Goal: Task Accomplishment & Management: Complete application form

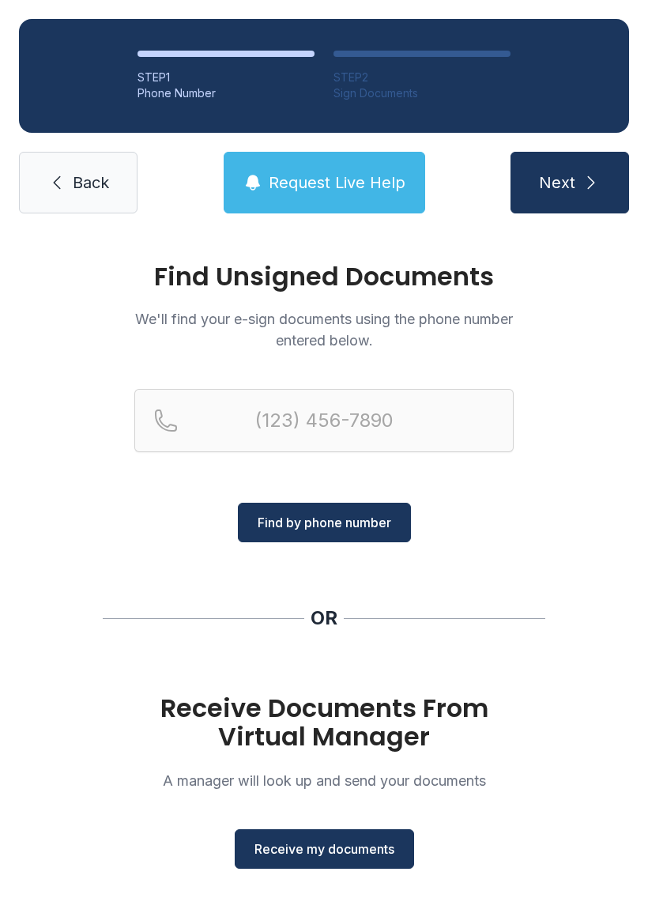
click at [380, 859] on button "Receive my documents" at bounding box center [325, 850] width 180 height 40
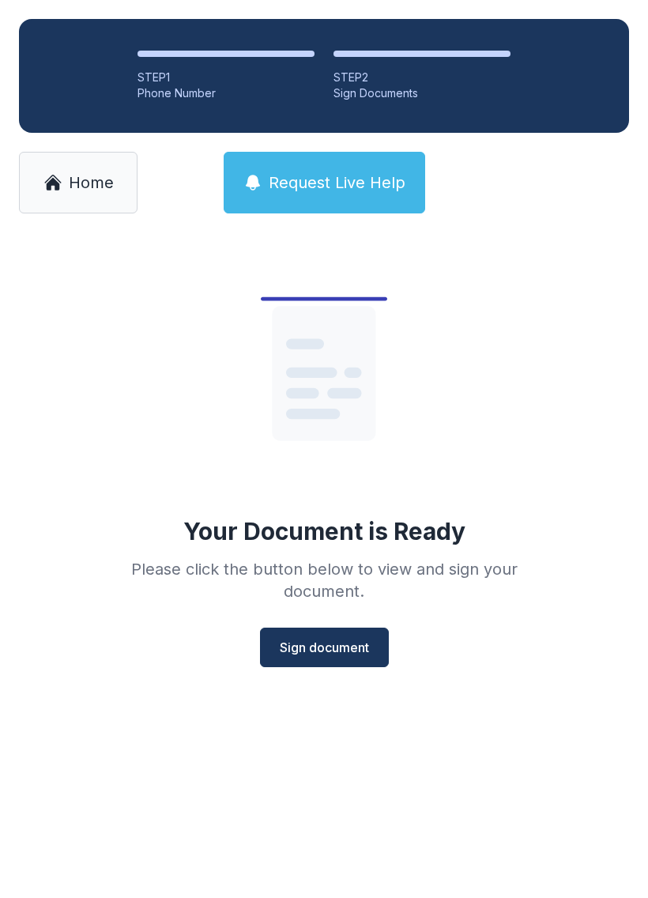
click at [361, 644] on span "Sign document" at bounding box center [324, 647] width 89 height 19
click at [366, 645] on span "Sign document" at bounding box center [324, 647] width 89 height 19
click at [325, 653] on span "Sign document" at bounding box center [324, 647] width 89 height 19
click at [304, 650] on span "Sign document" at bounding box center [324, 647] width 89 height 19
click at [346, 657] on button "Sign document" at bounding box center [324, 648] width 129 height 40
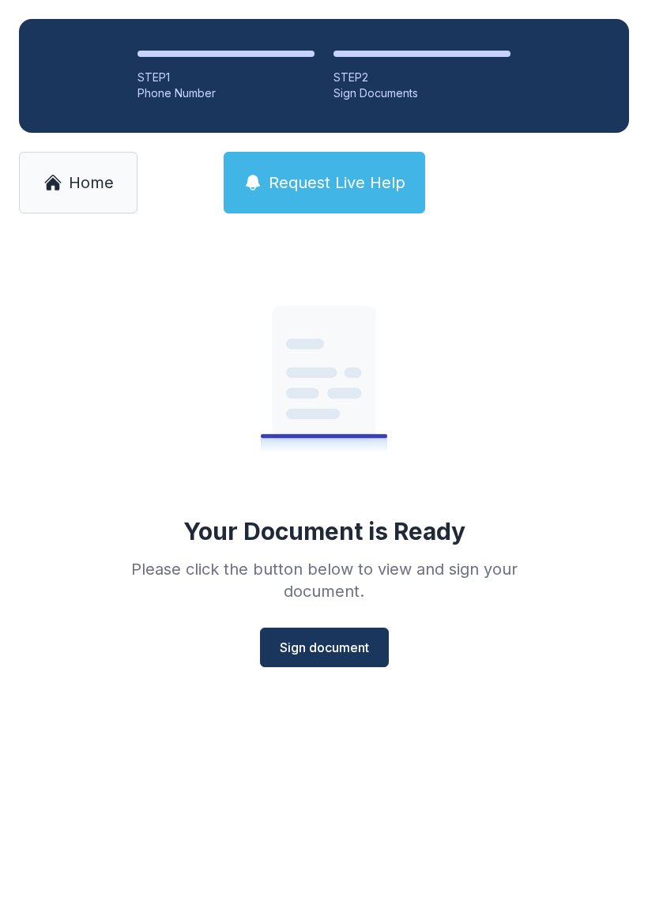
click at [322, 645] on span "Sign document" at bounding box center [324, 647] width 89 height 19
click at [356, 645] on span "Sign document" at bounding box center [324, 647] width 89 height 19
click at [320, 643] on span "Sign document" at bounding box center [324, 647] width 89 height 19
click at [323, 653] on span "Sign document" at bounding box center [324, 647] width 89 height 19
click at [323, 652] on span "Sign document" at bounding box center [324, 647] width 89 height 19
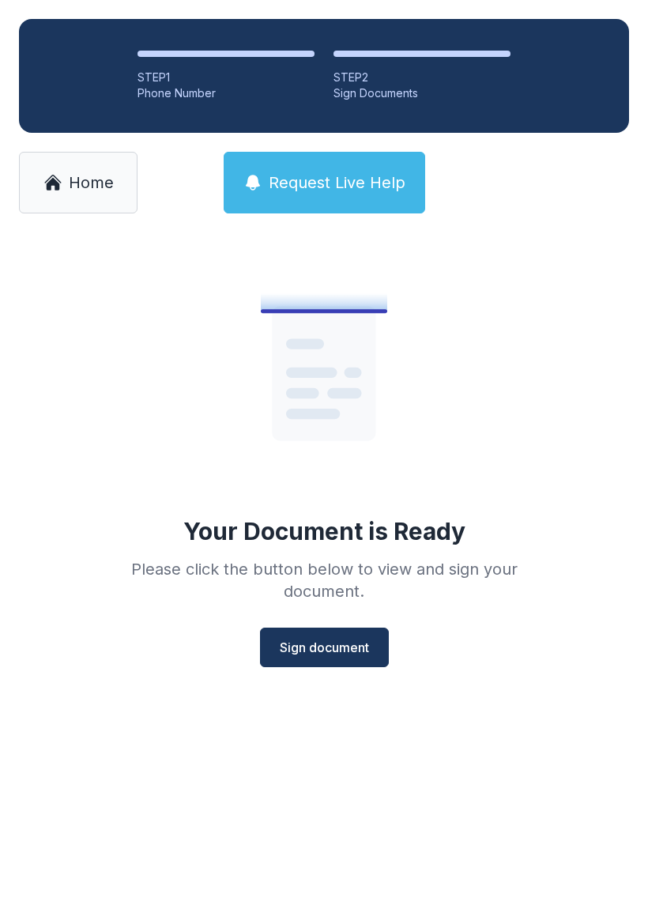
click at [328, 659] on button "Sign document" at bounding box center [324, 648] width 129 height 40
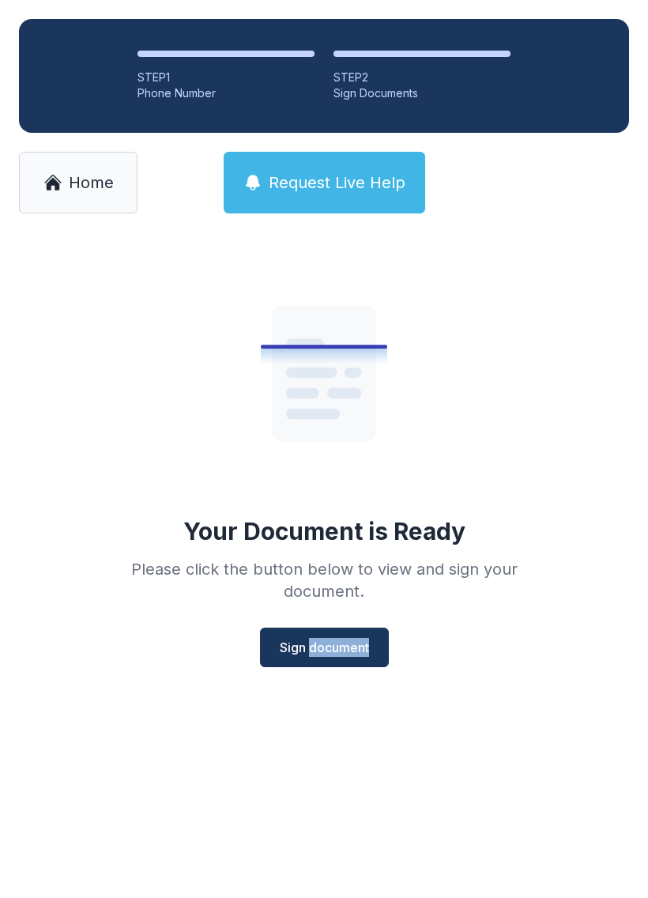
click at [331, 750] on main "Your Document is Ready Please click the button below to view and sign your docu…" at bounding box center [324, 565] width 648 height 666
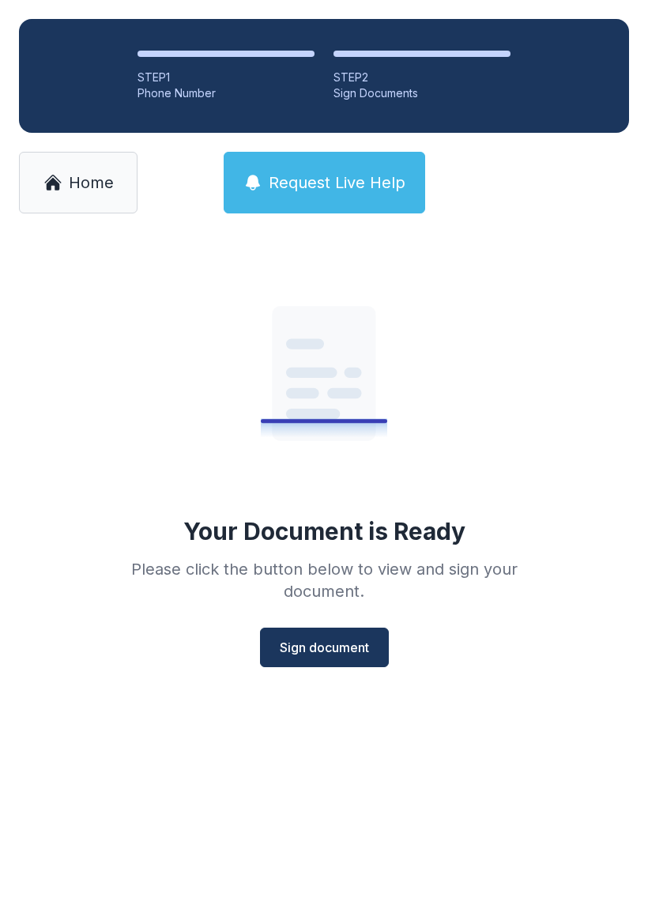
click at [304, 657] on button "Sign document" at bounding box center [324, 648] width 129 height 40
click at [322, 654] on span "Sign document" at bounding box center [324, 647] width 89 height 19
click at [372, 731] on main "Your Document is Ready Please click the button below to view and sign your docu…" at bounding box center [324, 565] width 648 height 666
click at [342, 724] on div "Your Document is Ready Please click the button below to view and sign your docu…" at bounding box center [324, 481] width 648 height 498
click at [293, 648] on span "Sign document" at bounding box center [324, 647] width 89 height 19
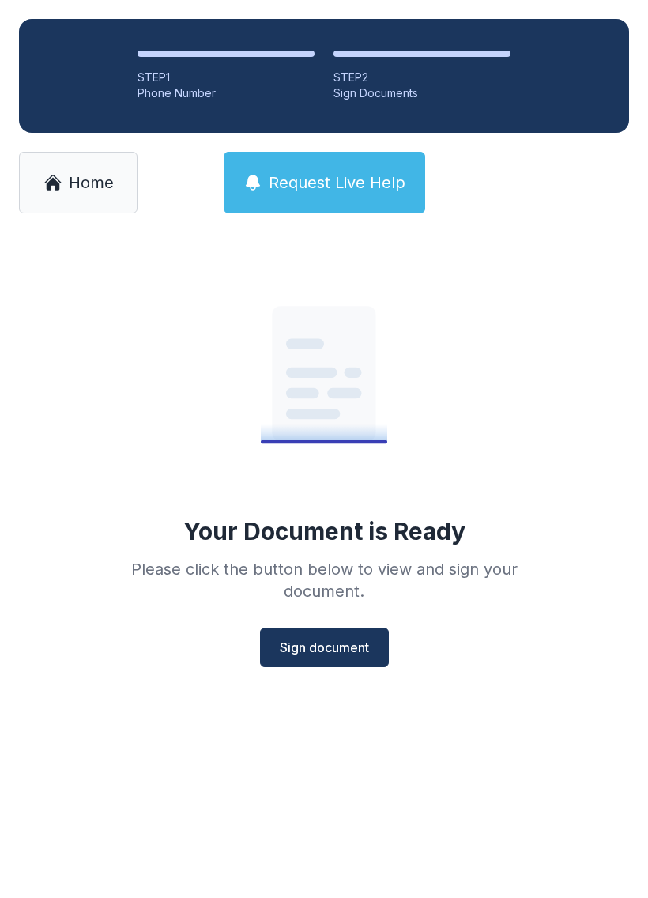
click at [331, 644] on span "Sign document" at bounding box center [324, 647] width 89 height 19
click at [77, 186] on span "Home" at bounding box center [91, 183] width 45 height 22
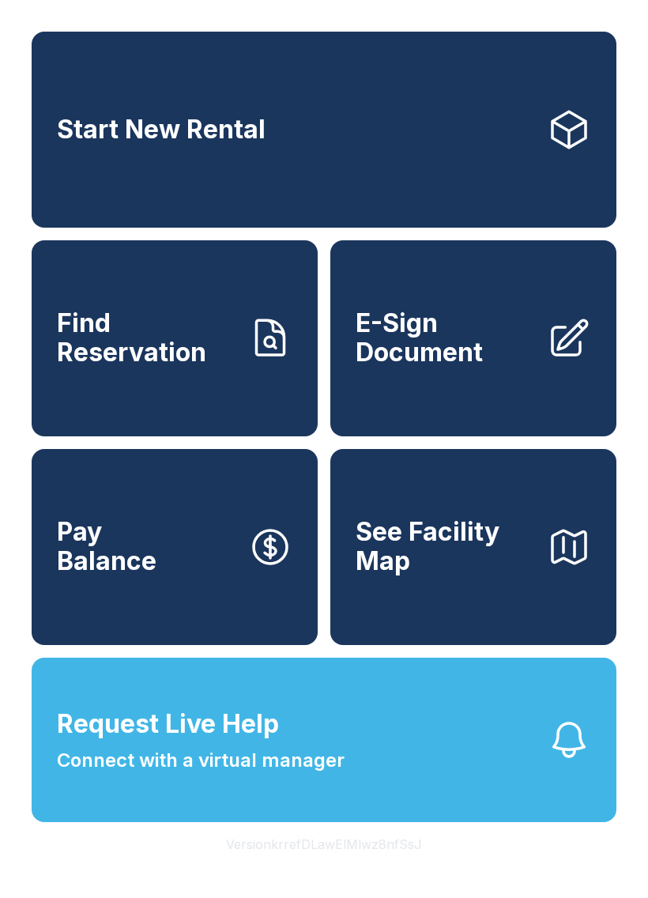
click at [437, 367] on span "E-Sign Document" at bounding box center [445, 338] width 179 height 58
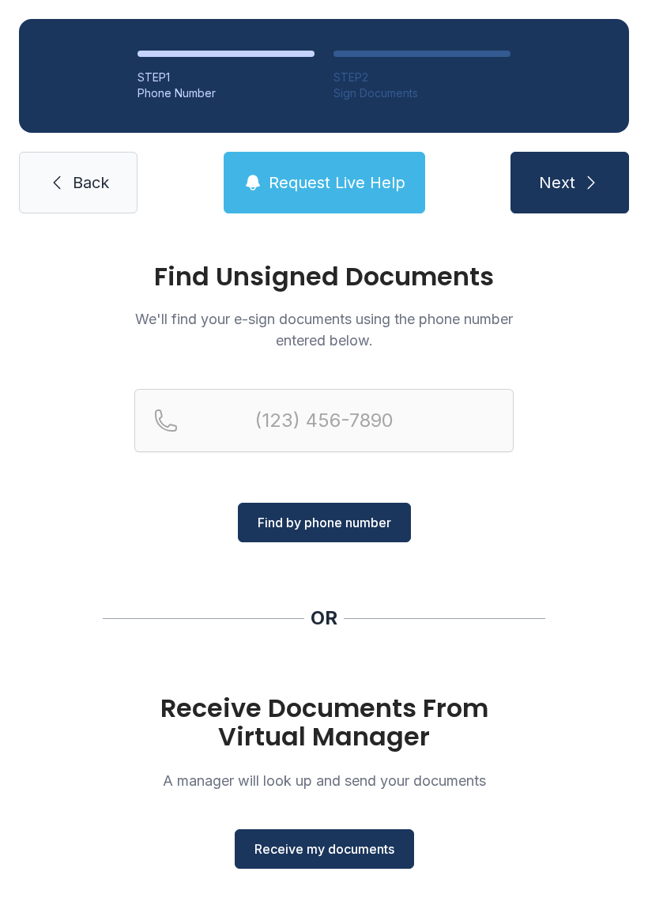
click at [371, 843] on span "Receive my documents" at bounding box center [325, 849] width 140 height 19
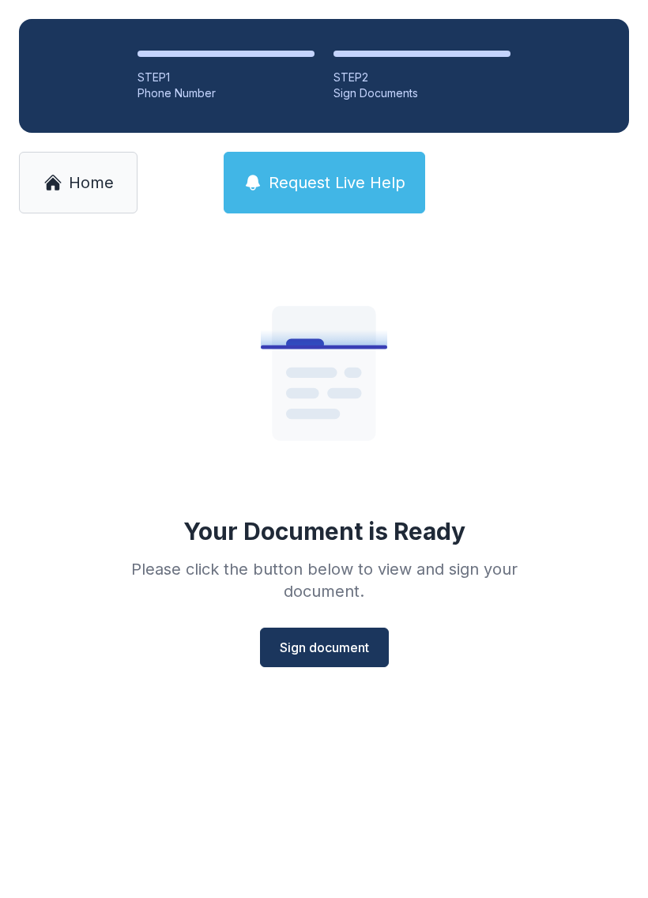
click at [327, 644] on span "Sign document" at bounding box center [324, 647] width 89 height 19
click at [308, 647] on span "Sign document" at bounding box center [324, 647] width 89 height 19
click at [89, 188] on span "Home" at bounding box center [91, 183] width 45 height 22
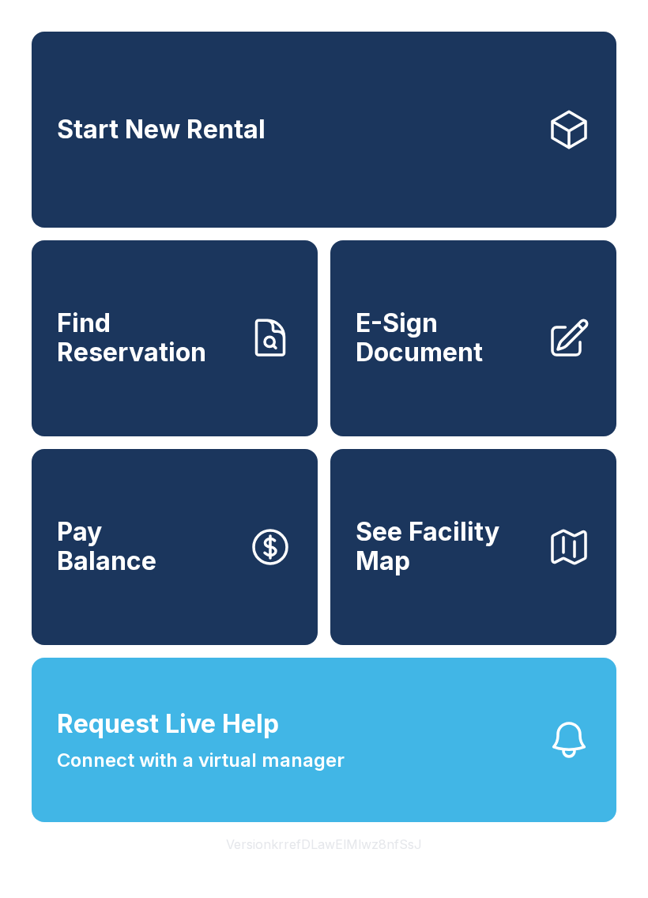
click at [449, 367] on span "E-Sign Document" at bounding box center [445, 338] width 179 height 58
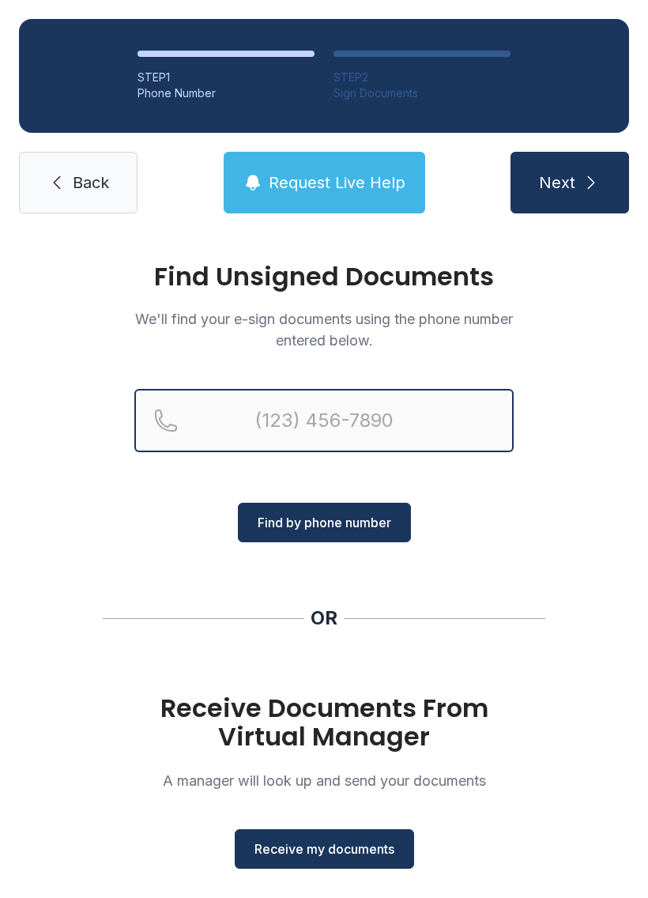
click at [411, 420] on input "Reservation phone number" at bounding box center [324, 420] width 380 height 63
type input "[PHONE_NUMBER]"
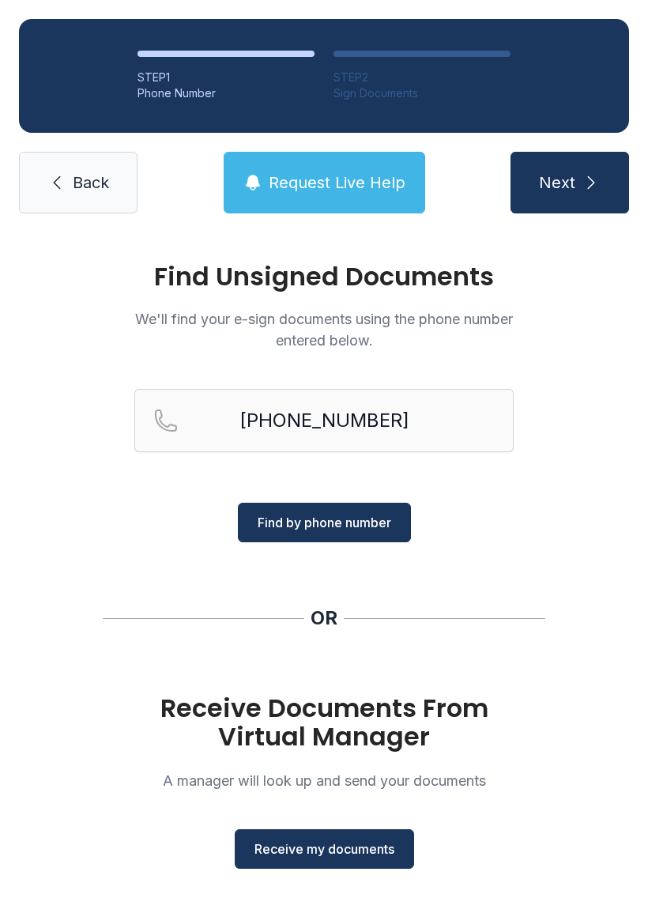
click at [384, 531] on span "Find by phone number" at bounding box center [325, 522] width 134 height 19
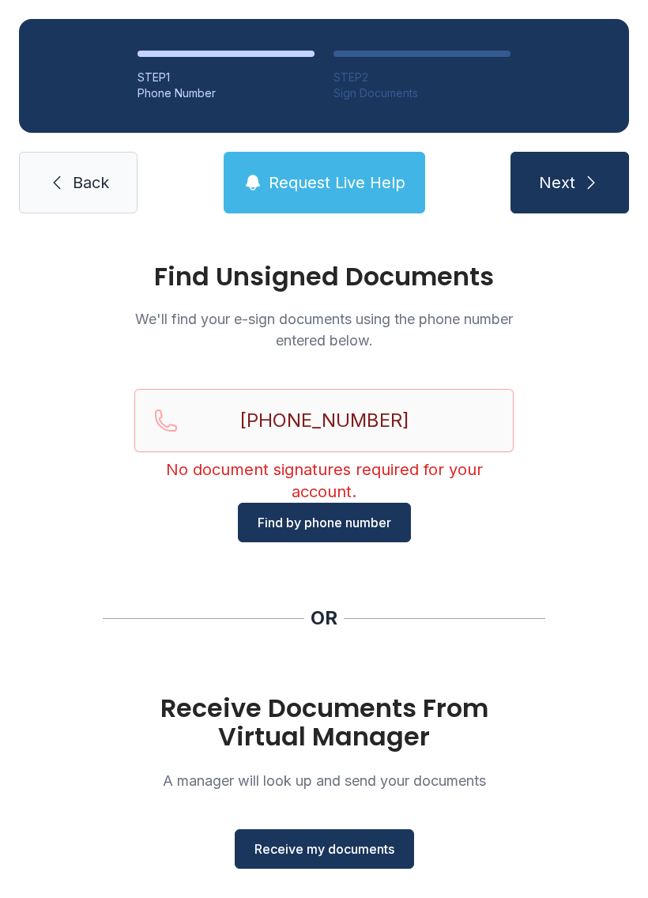
click at [77, 187] on span "Back" at bounding box center [91, 183] width 36 height 22
